Goal: Use online tool/utility: Utilize a website feature to perform a specific function

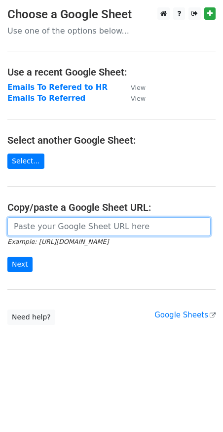
click at [57, 221] on input "url" at bounding box center [108, 226] width 203 height 19
paste input "https://docs.google.com/spreadsheets/d/1P2u34HrENfSNw-XESTMXKc95HM1cMDaVoCkoSPP…"
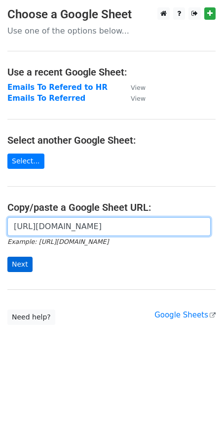
type input "https://docs.google.com/spreadsheets/d/1P2u34HrENfSNw-XESTMXKc95HM1cMDaVoCkoSPP…"
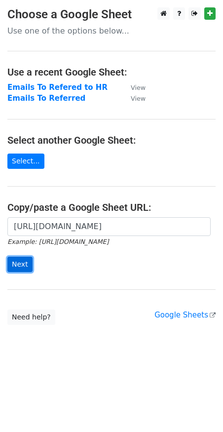
scroll to position [0, 0]
click at [14, 265] on input "Next" at bounding box center [19, 264] width 25 height 15
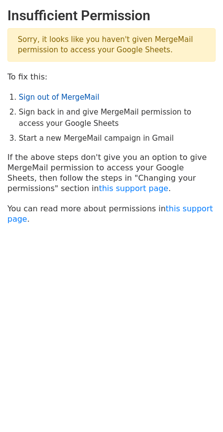
click at [57, 98] on link "Sign out of MergeMail" at bounding box center [59, 97] width 80 height 9
